Goal: Navigation & Orientation: Understand site structure

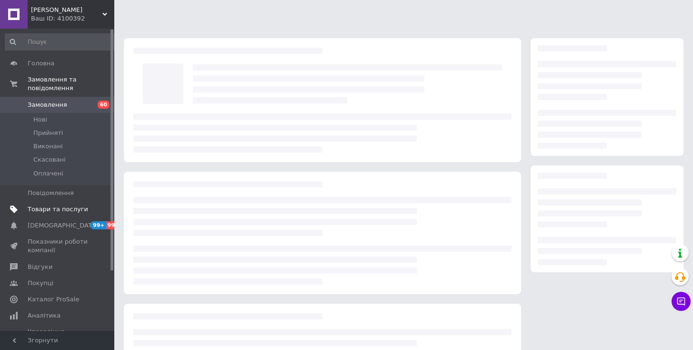
click at [45, 205] on span "Товари та послуги" at bounding box center [58, 209] width 61 height 9
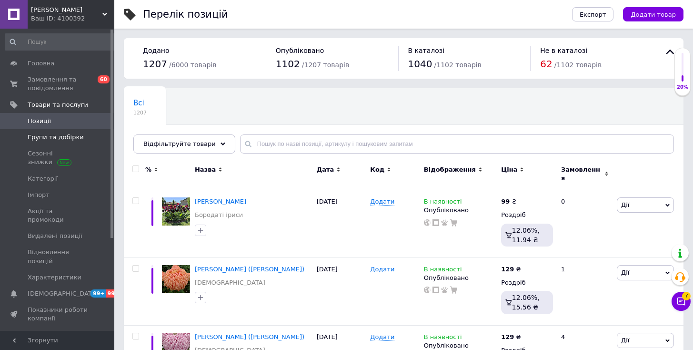
click at [51, 136] on span "Групи та добірки" at bounding box center [56, 137] width 56 height 9
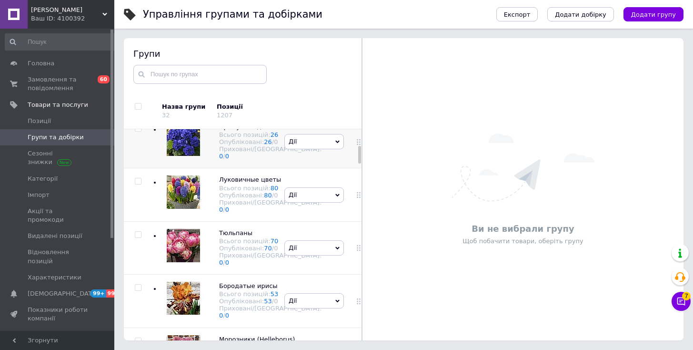
scroll to position [194, 0]
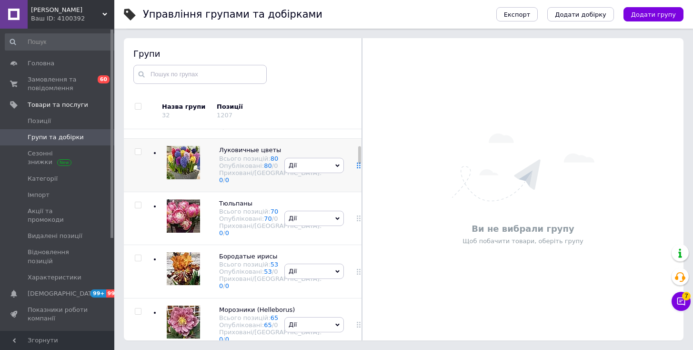
click at [356, 168] on icon at bounding box center [359, 165] width 6 height 6
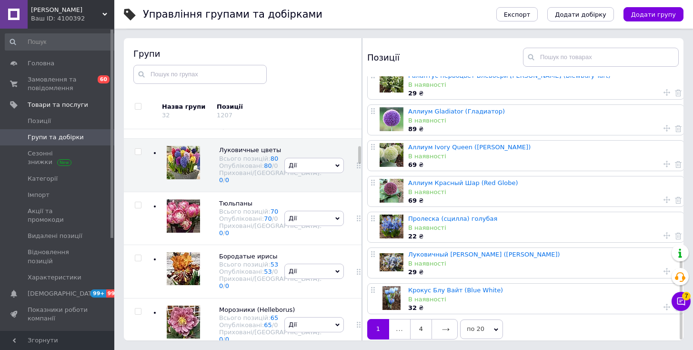
scroll to position [481, 0]
click at [442, 319] on link at bounding box center [445, 329] width 26 height 20
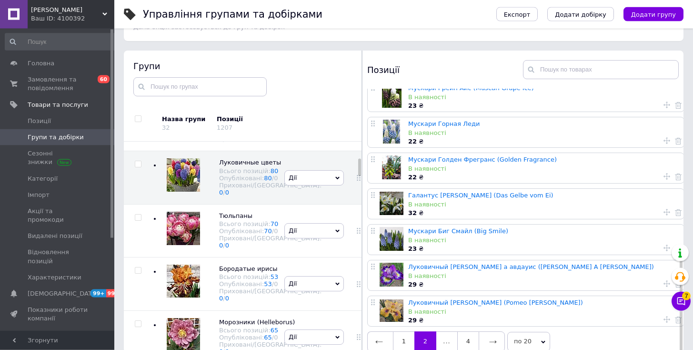
scroll to position [54, 0]
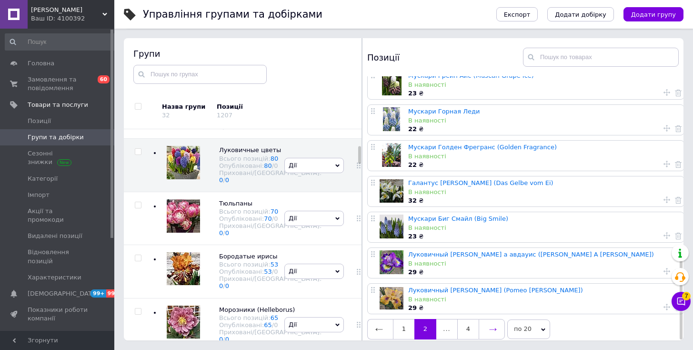
click at [492, 319] on link at bounding box center [492, 329] width 26 height 20
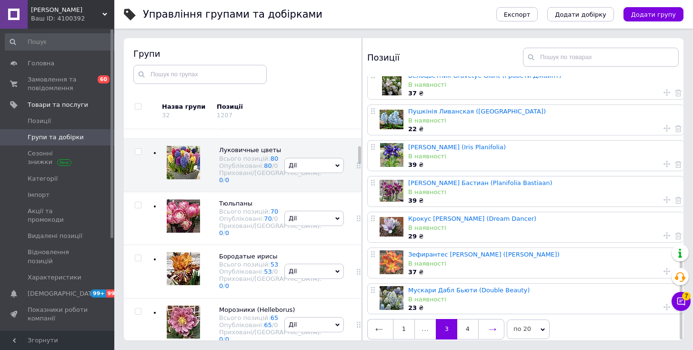
click at [495, 325] on icon at bounding box center [493, 329] width 8 height 8
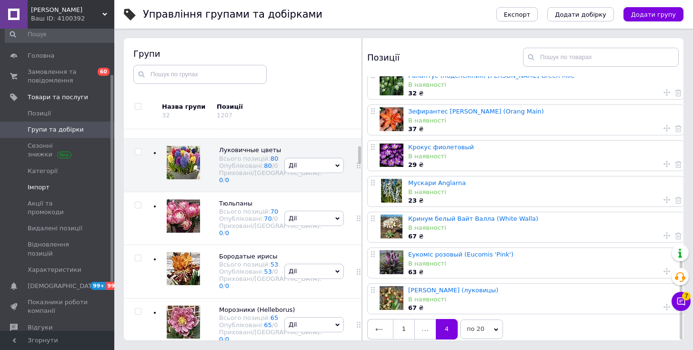
scroll to position [0, 0]
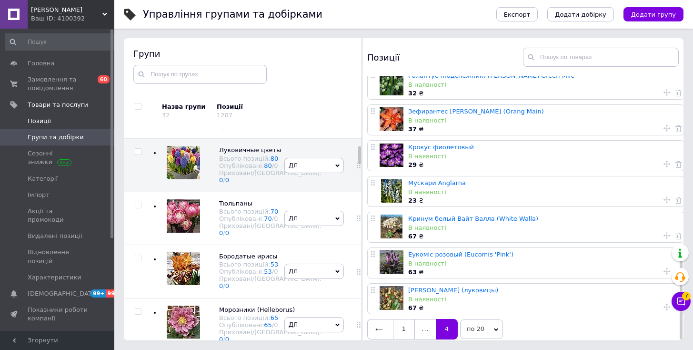
click at [41, 121] on span "Позиції" at bounding box center [39, 121] width 23 height 9
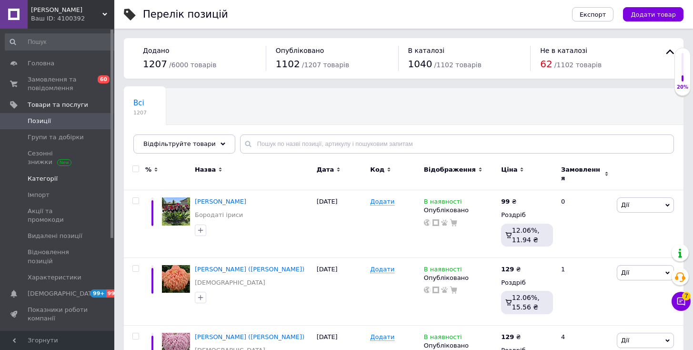
click at [54, 178] on span "Категорії" at bounding box center [58, 178] width 61 height 9
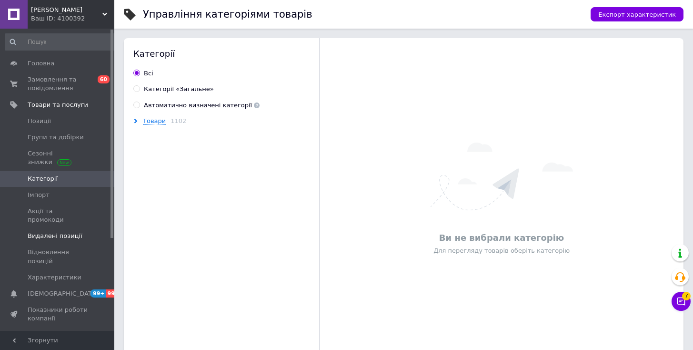
click at [51, 232] on span "Видалені позиції" at bounding box center [55, 236] width 55 height 9
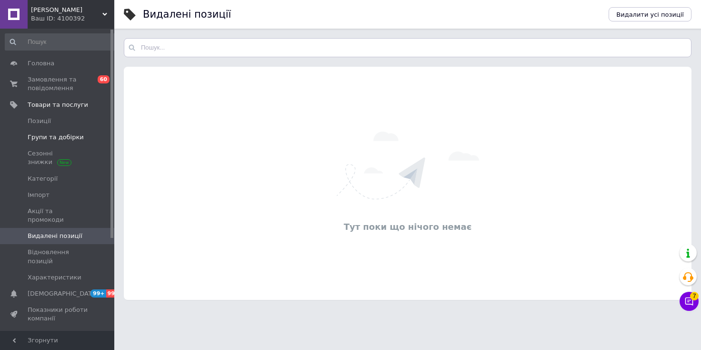
click at [45, 137] on span "Групи та добірки" at bounding box center [56, 137] width 56 height 9
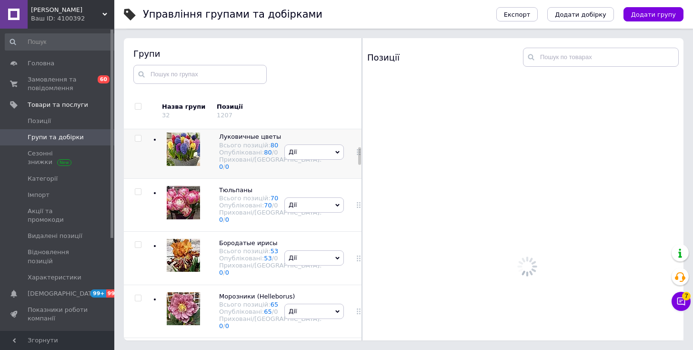
scroll to position [208, 0]
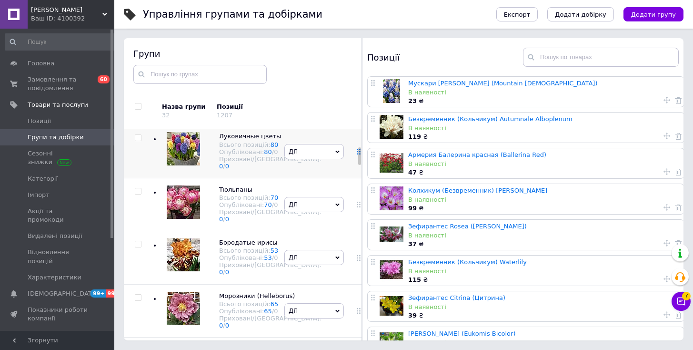
click at [356, 154] on icon at bounding box center [359, 152] width 6 height 6
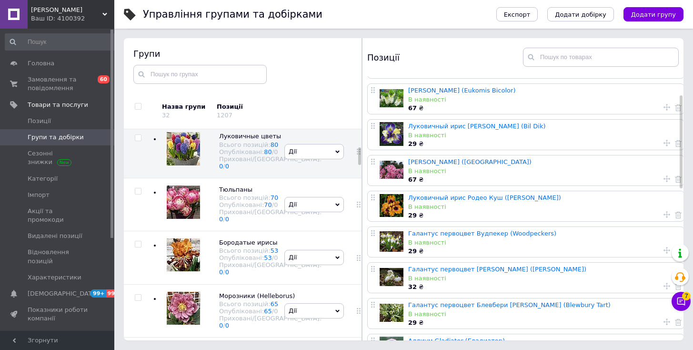
scroll to position [0, 0]
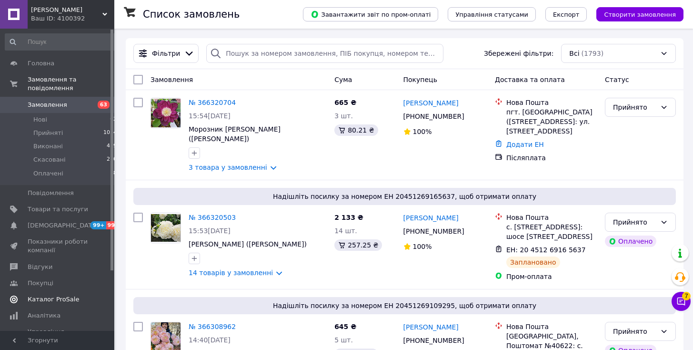
click at [51, 295] on span "Каталог ProSale" at bounding box center [53, 299] width 51 height 9
